Goal: Find specific page/section: Find specific page/section

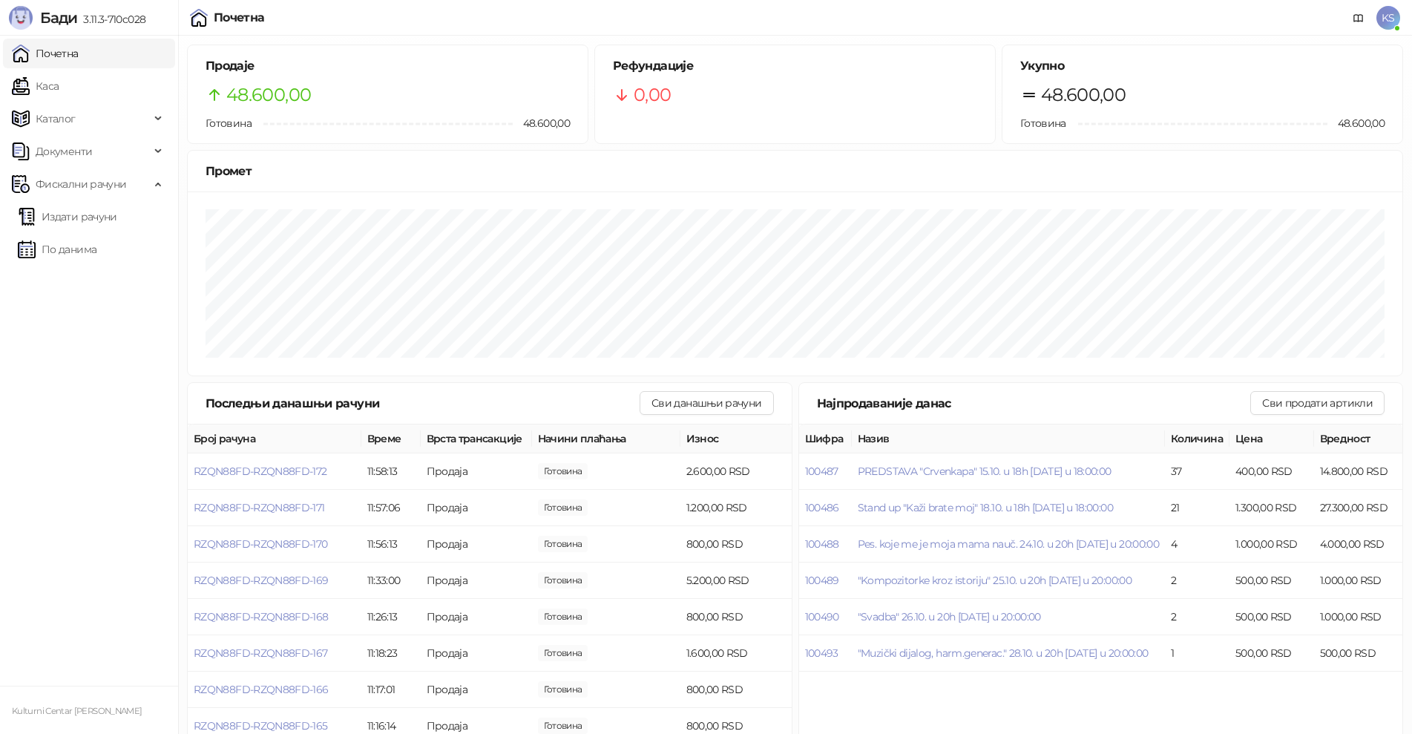
click at [70, 59] on link "Почетна" at bounding box center [45, 54] width 67 height 30
click at [77, 255] on link "По данима" at bounding box center [57, 250] width 79 height 30
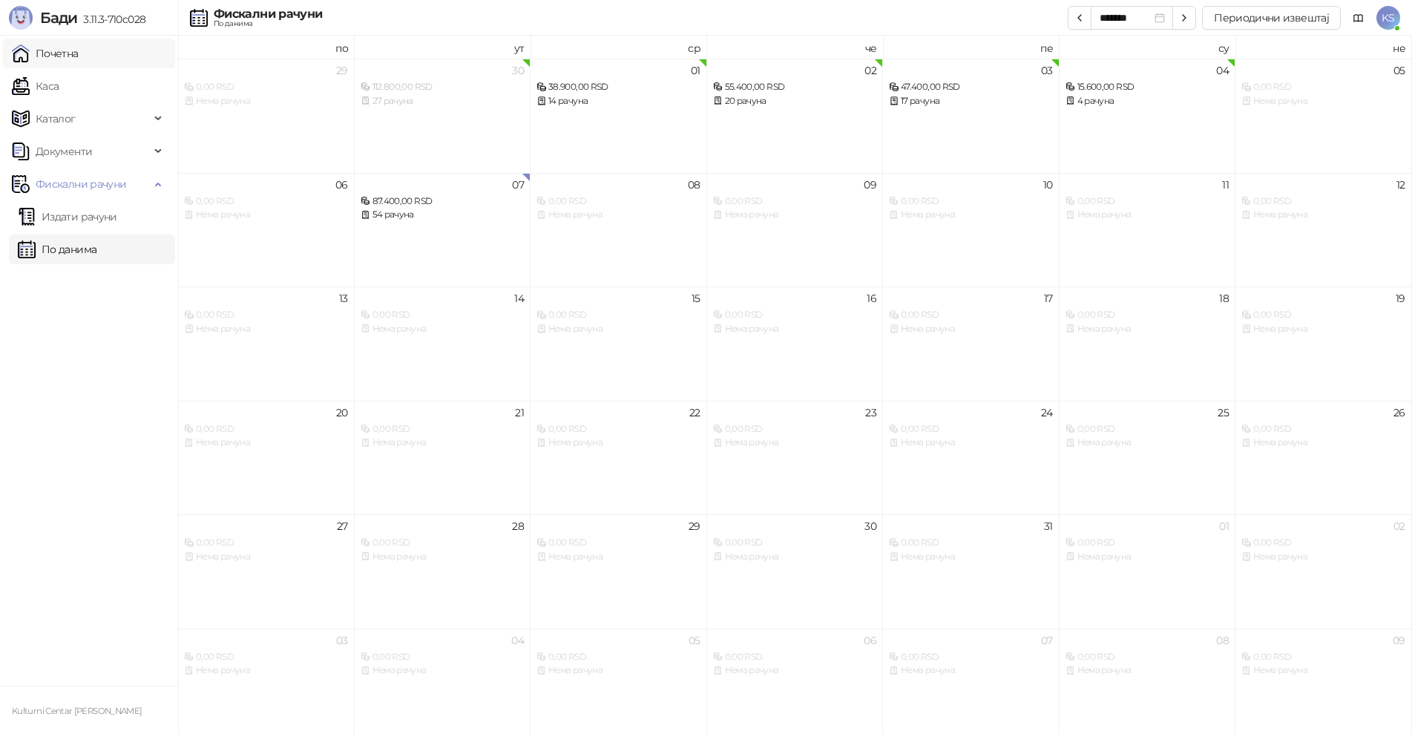
click at [71, 48] on link "Почетна" at bounding box center [45, 54] width 67 height 30
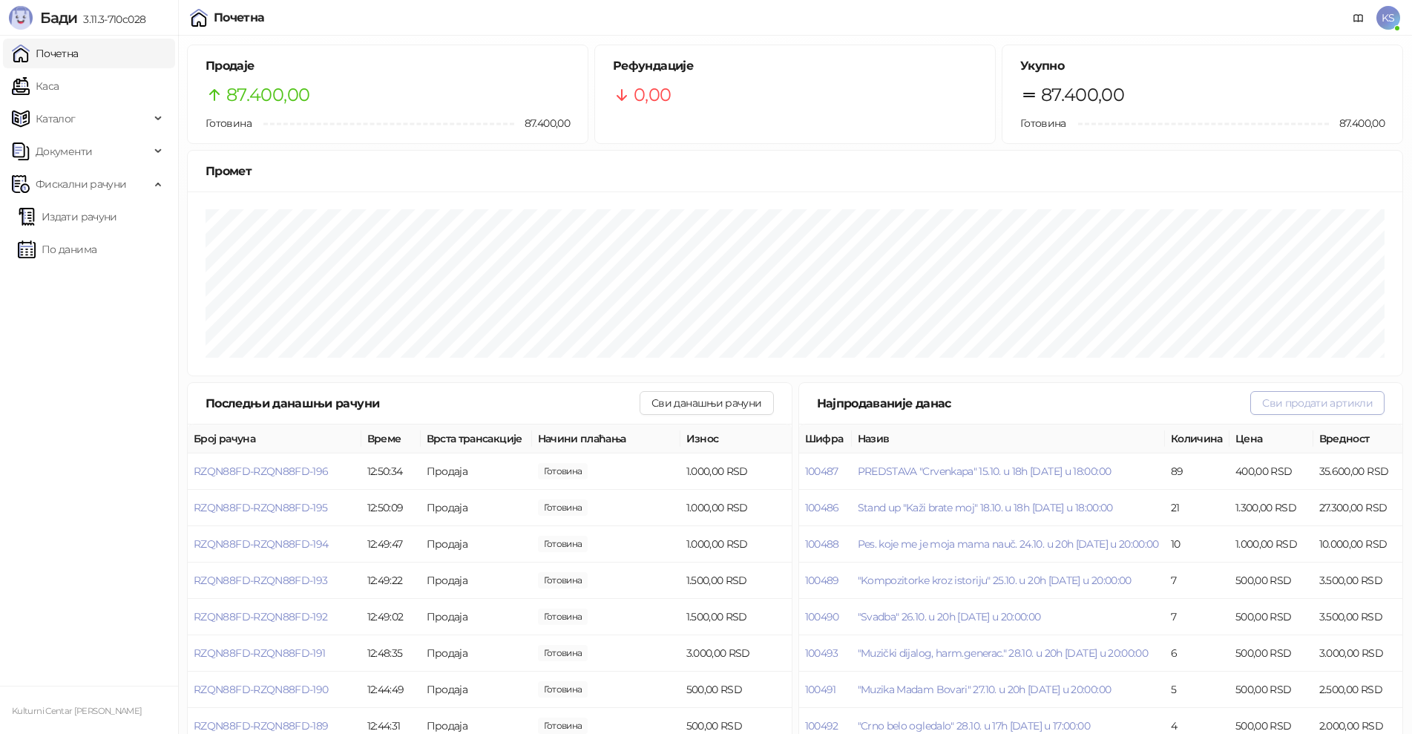
click at [1300, 399] on button "Сви продати артикли" at bounding box center [1318, 403] width 134 height 24
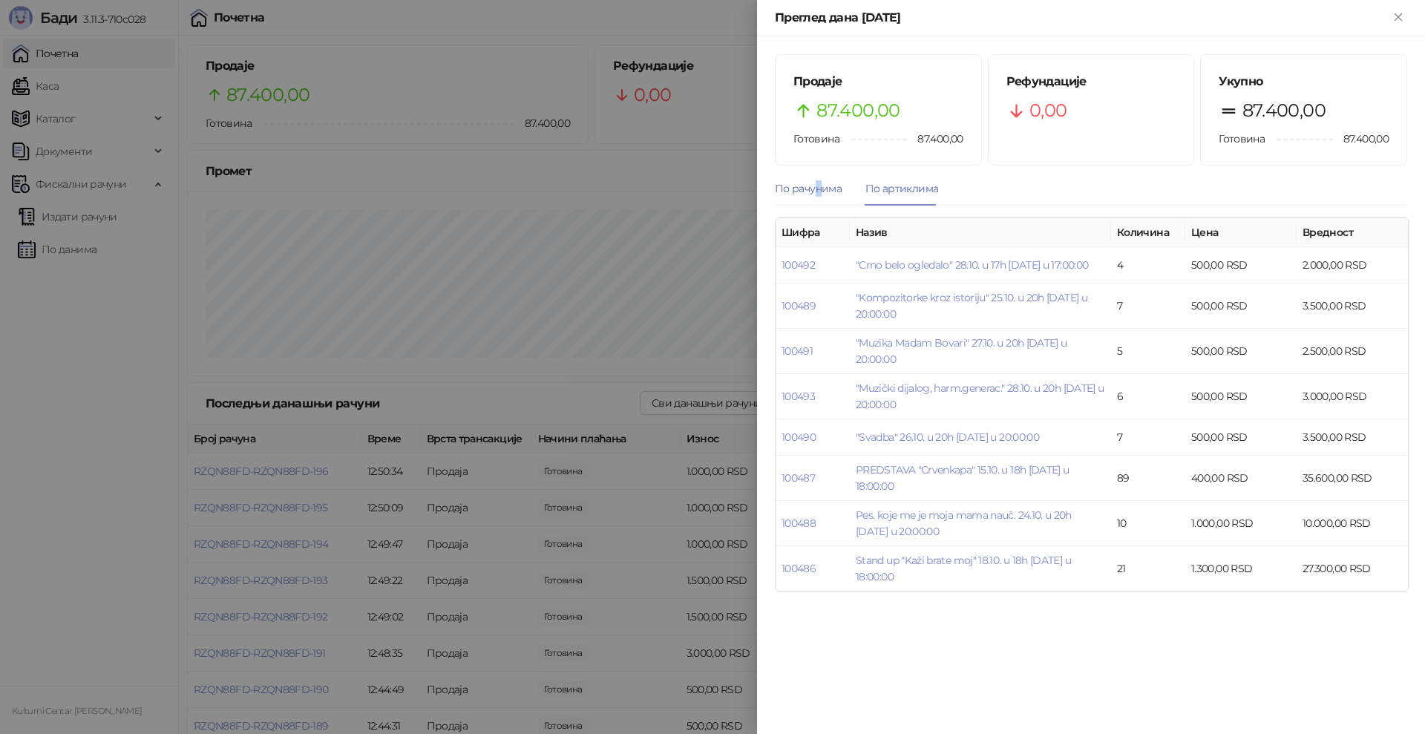
drag, startPoint x: 819, startPoint y: 185, endPoint x: 809, endPoint y: 188, distance: 10.1
click at [815, 187] on div "По рачунима" at bounding box center [808, 188] width 67 height 16
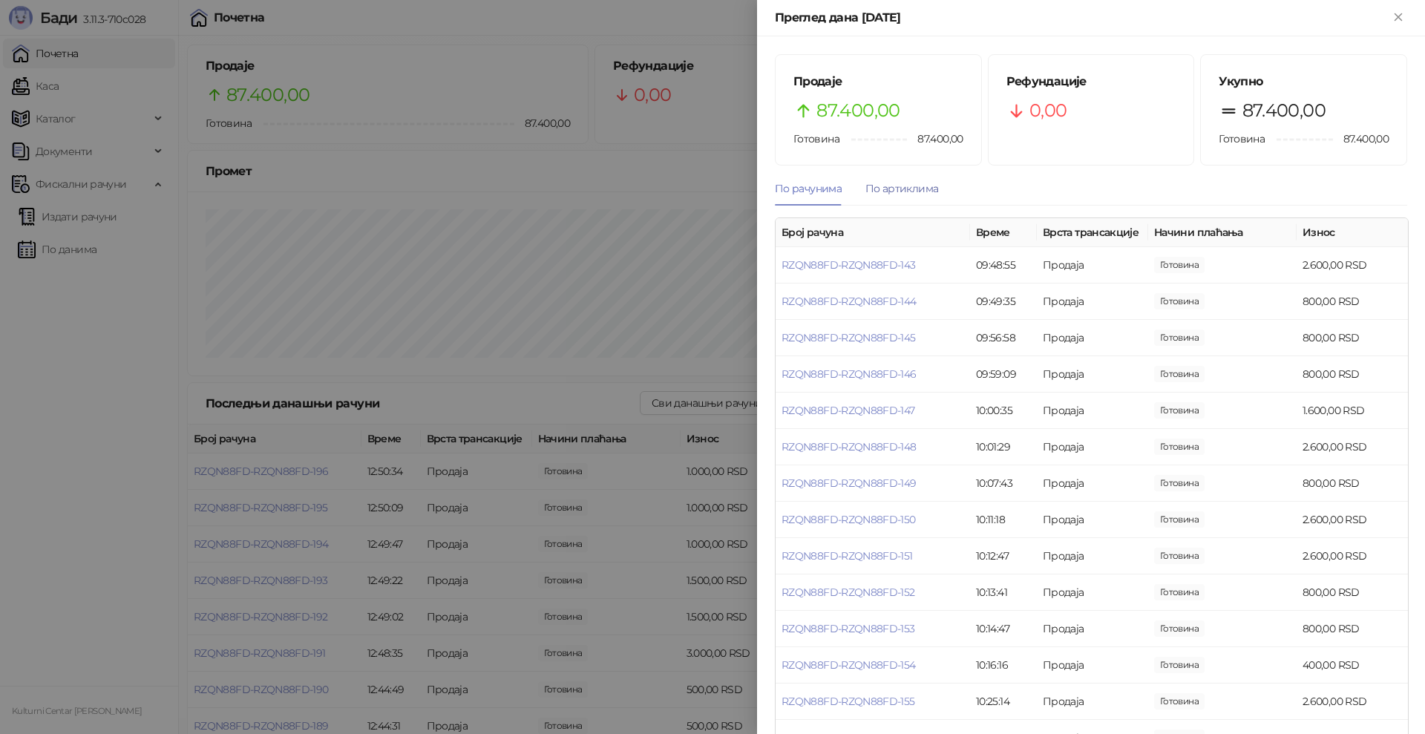
click at [903, 186] on div "По артиклима" at bounding box center [901, 188] width 73 height 16
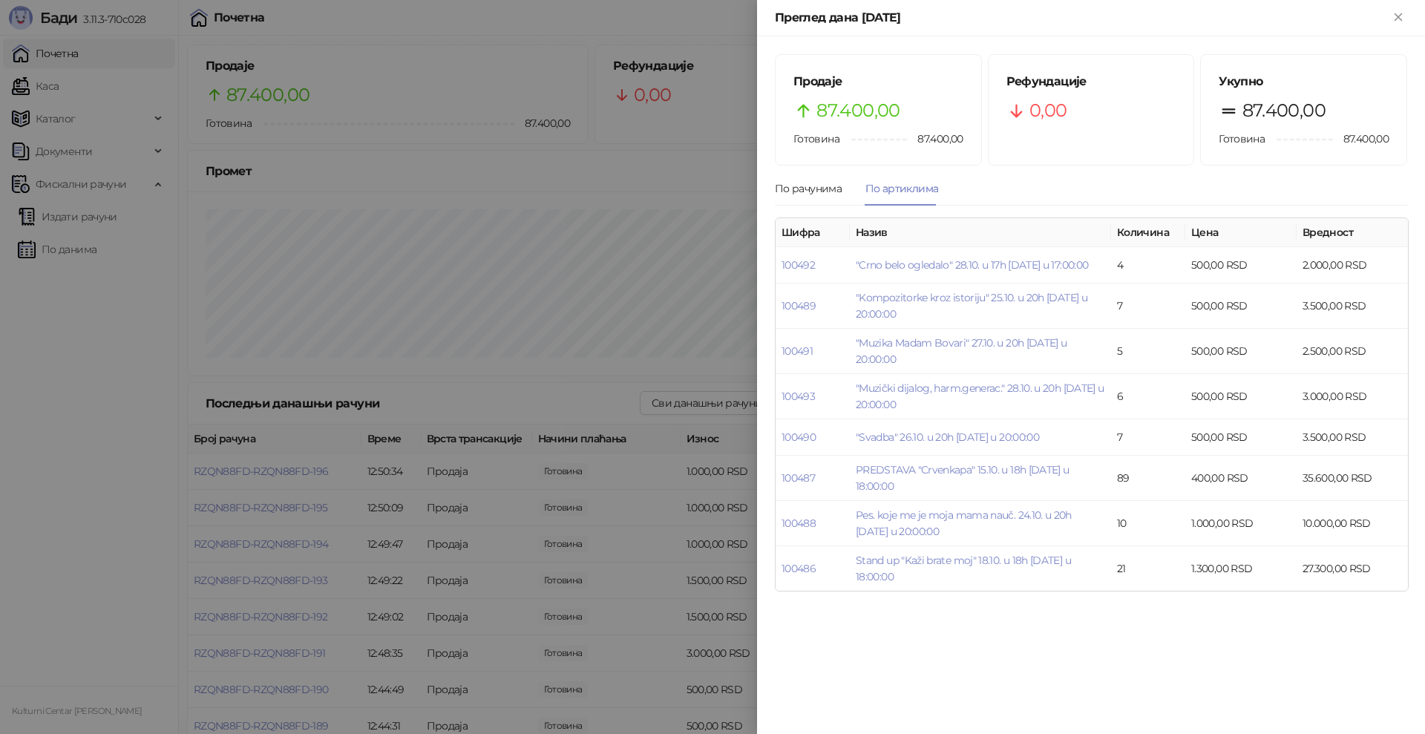
click at [111, 251] on div at bounding box center [712, 367] width 1425 height 734
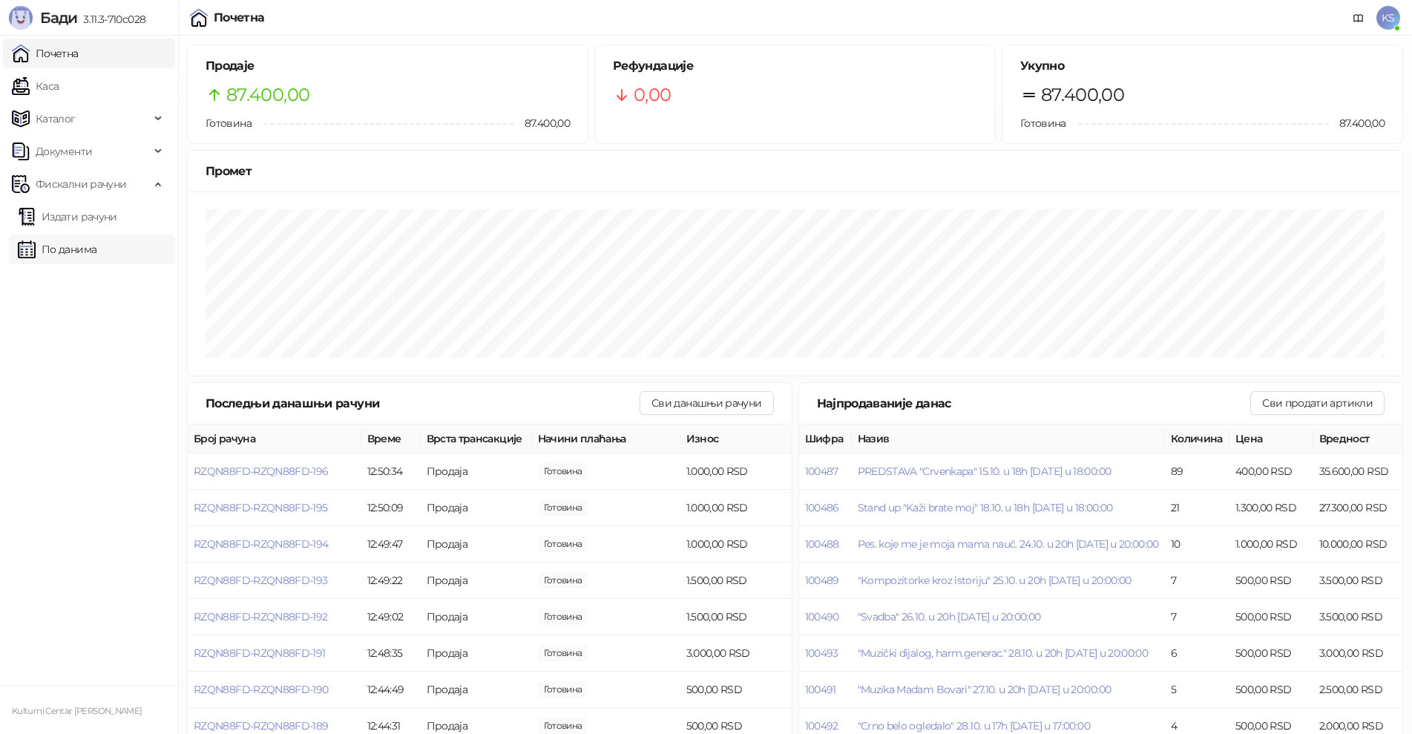
click at [95, 254] on link "По данима" at bounding box center [57, 250] width 79 height 30
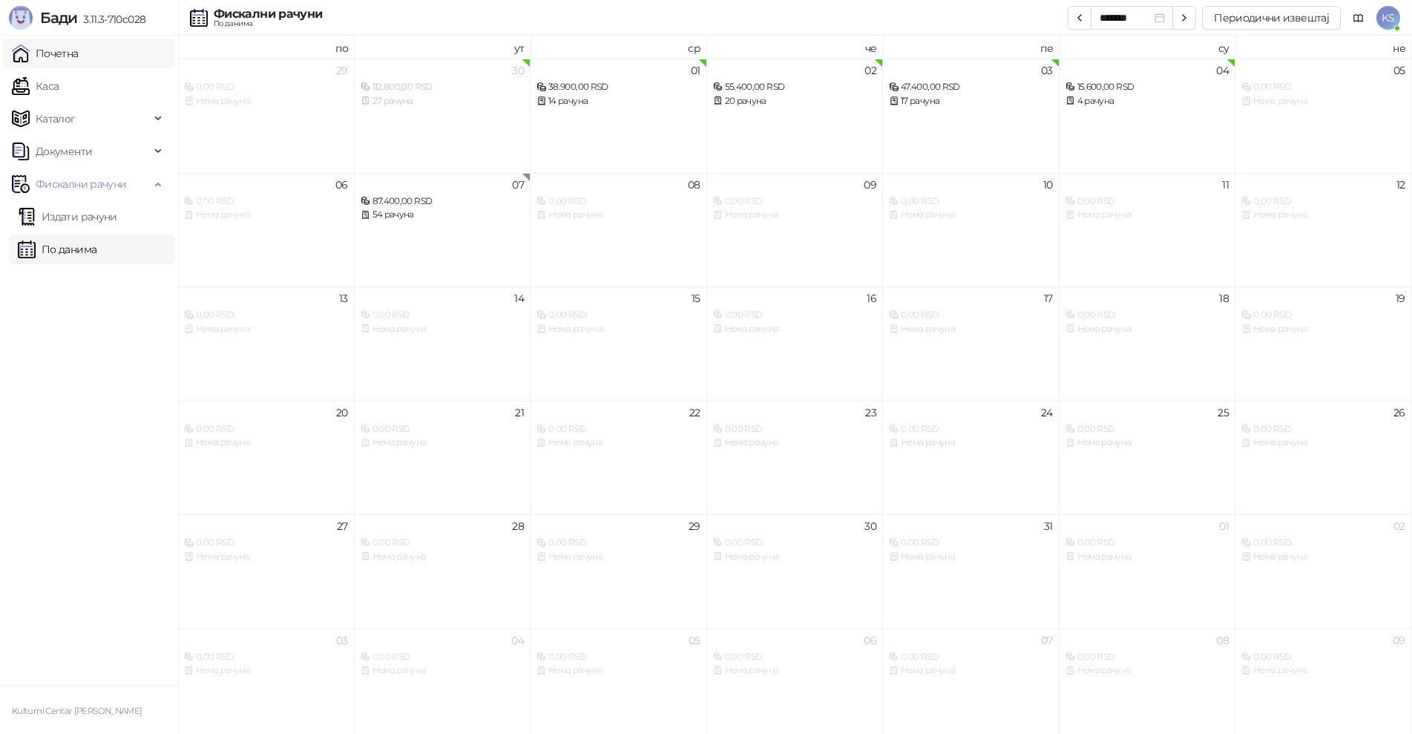
click at [76, 51] on link "Почетна" at bounding box center [45, 54] width 67 height 30
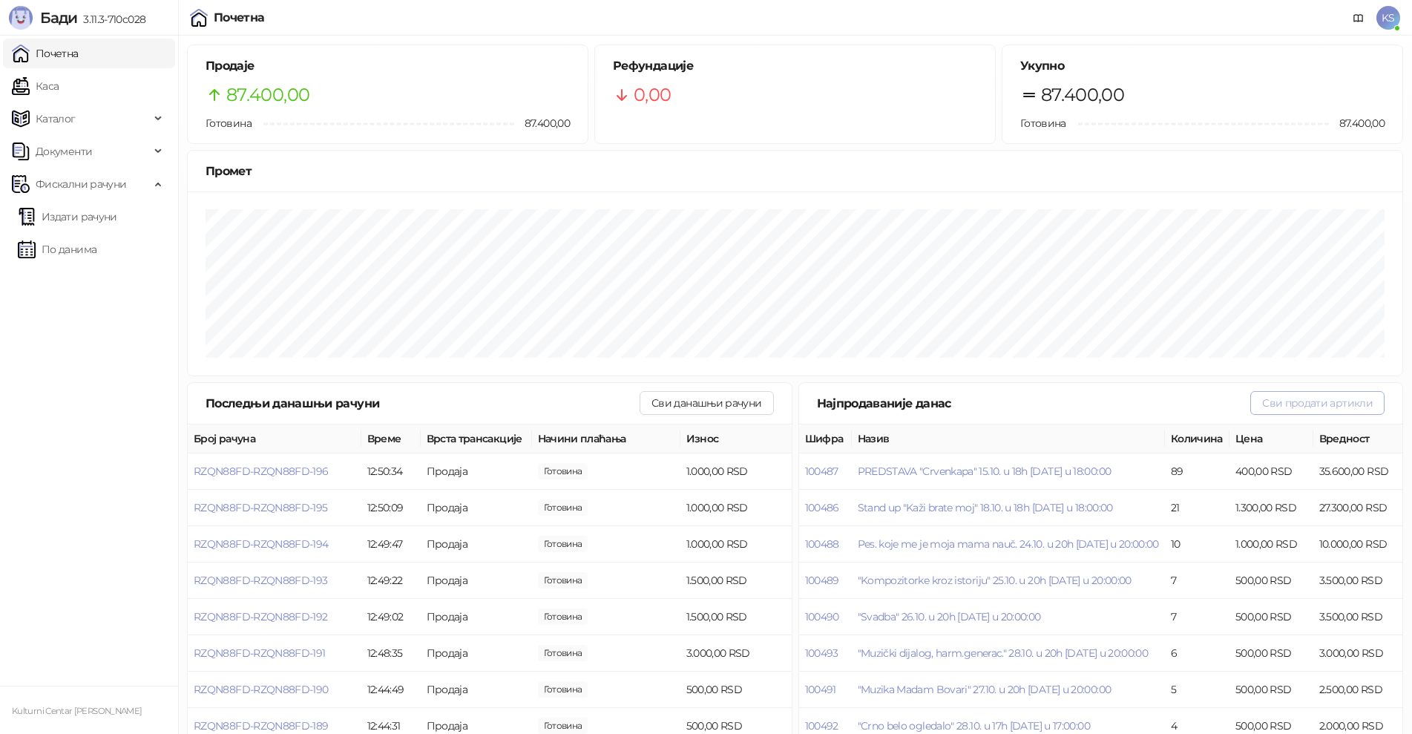
click at [1294, 405] on button "Сви продати артикли" at bounding box center [1318, 403] width 134 height 24
